Goal: Transaction & Acquisition: Purchase product/service

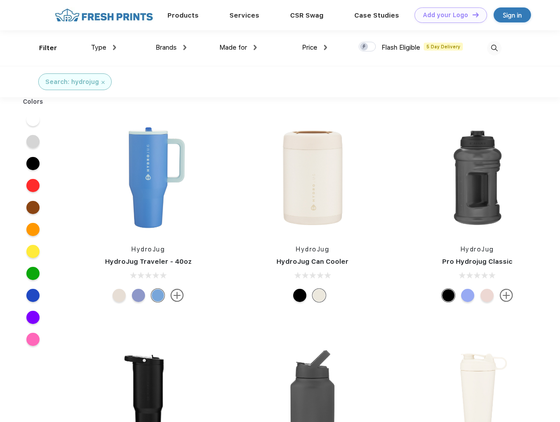
click at [447, 15] on link "Add your Logo Design Tool" at bounding box center [450, 14] width 72 height 15
click at [42, 48] on div "Filter" at bounding box center [48, 48] width 18 height 10
click at [104, 47] on span "Type" at bounding box center [98, 47] width 15 height 8
click at [171, 47] on span "Brands" at bounding box center [166, 47] width 21 height 8
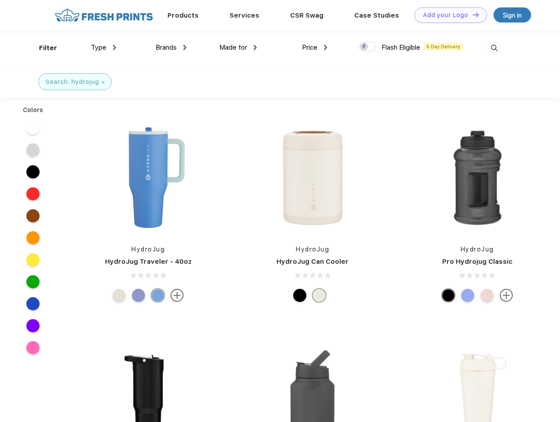
click at [238, 47] on span "Made for" at bounding box center [233, 47] width 28 height 8
click at [315, 47] on span "Price" at bounding box center [309, 47] width 15 height 8
click at [367, 47] on div at bounding box center [367, 47] width 17 height 10
click at [364, 47] on input "checkbox" at bounding box center [362, 44] width 6 height 6
click at [494, 48] on img at bounding box center [494, 48] width 14 height 14
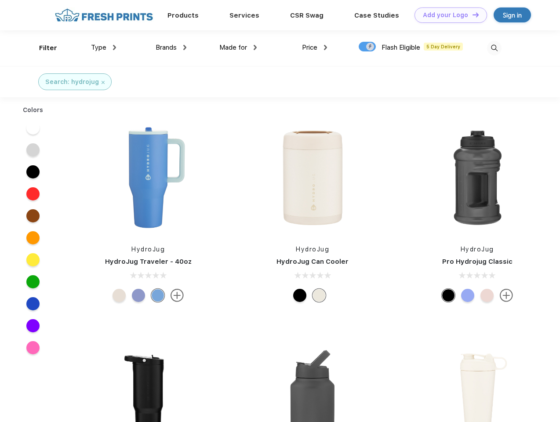
click at [33, 120] on div at bounding box center [33, 128] width 34 height 22
click at [33, 141] on div at bounding box center [33, 150] width 34 height 22
